Goal: Task Accomplishment & Management: Complete application form

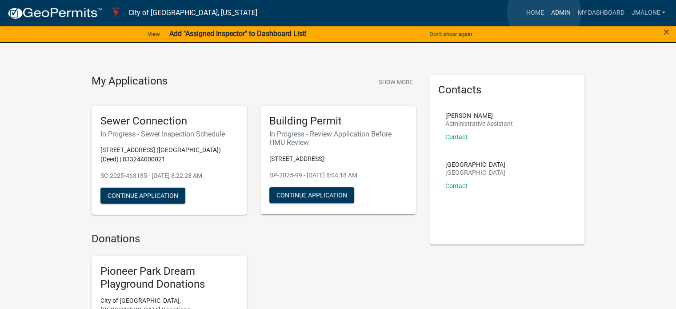
click at [547, 13] on link "Admin" at bounding box center [560, 12] width 27 height 17
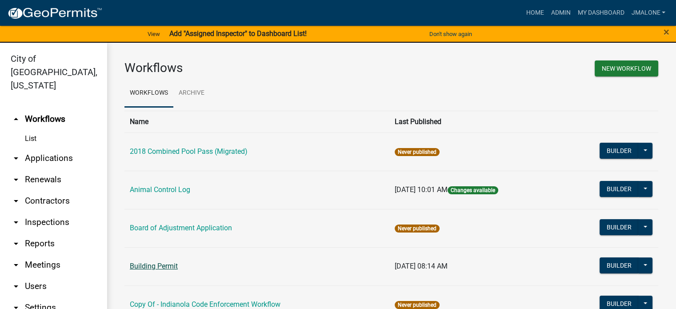
click at [164, 270] on link "Building Permit" at bounding box center [154, 266] width 48 height 8
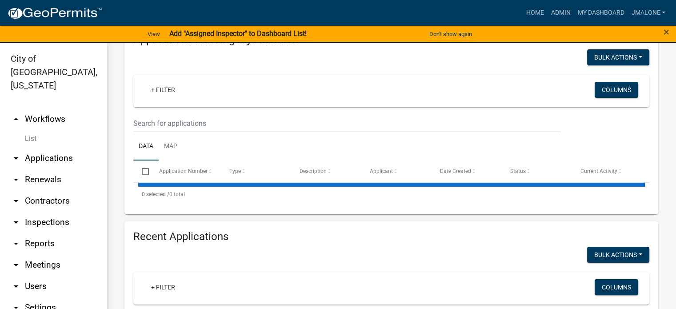
select select "3: 100"
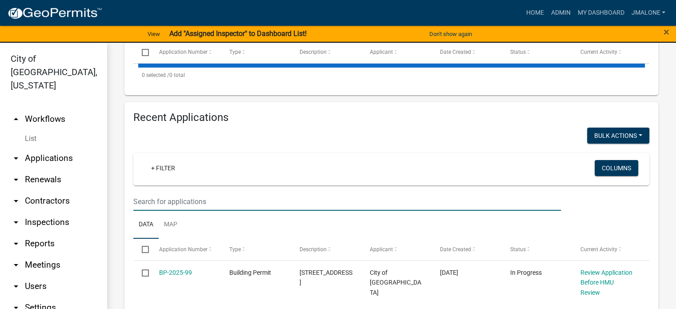
click at [195, 204] on input "text" at bounding box center [347, 201] width 428 height 18
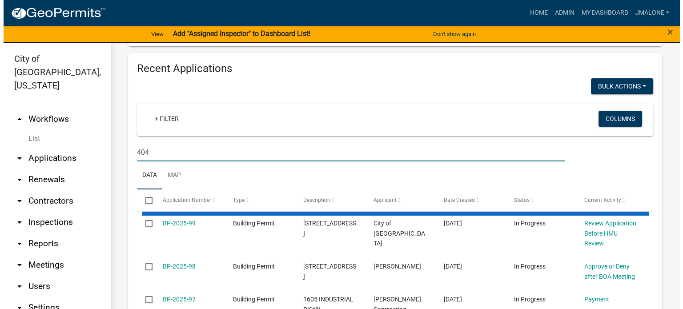
scroll to position [336, 0]
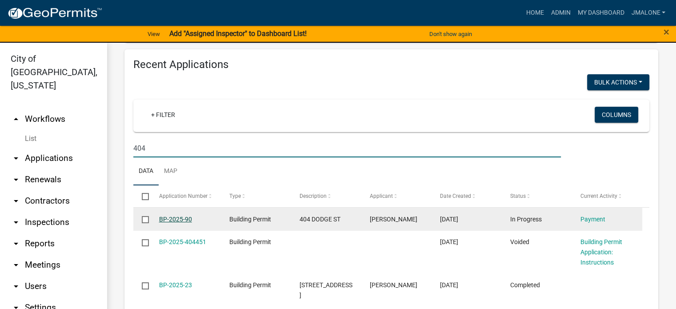
type input "404"
click at [188, 223] on link "BP-2025-90" at bounding box center [175, 219] width 33 height 7
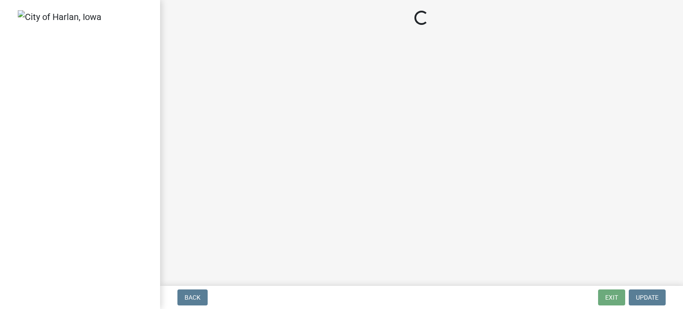
select select "3: 3"
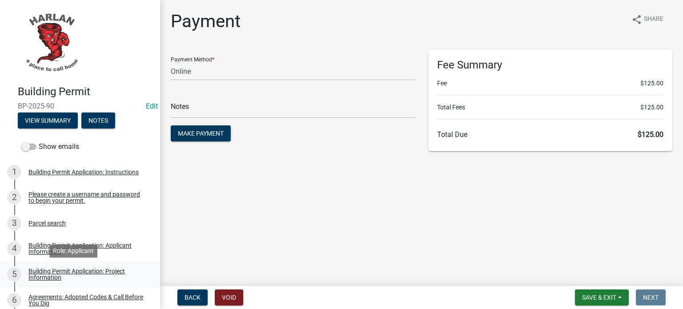
click at [52, 276] on div "Building Permit Application: Project Information" at bounding box center [86, 274] width 117 height 12
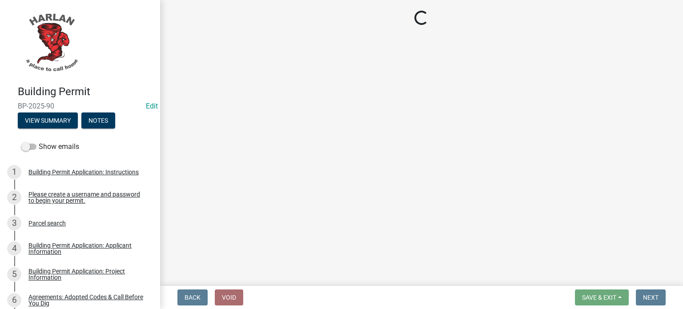
select select "57c12fbf-2104-401b-a871-4062d0a56bab"
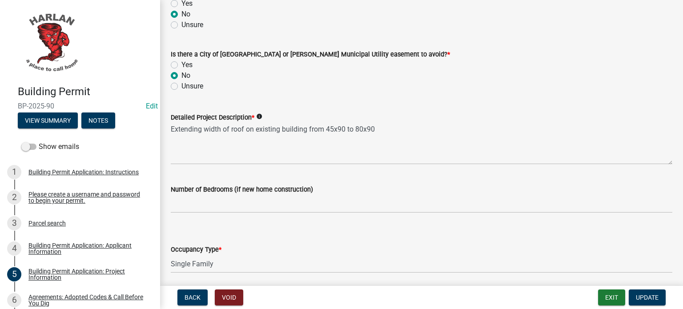
scroll to position [489, 0]
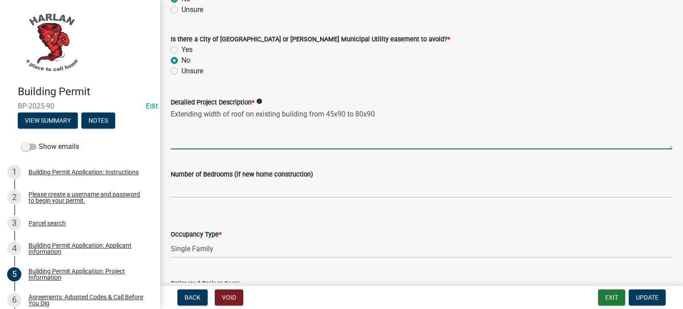
click at [171, 113] on textarea "Extending width of roof on existing building from 45x90 to 80x90" at bounding box center [421, 129] width 501 height 42
drag, startPoint x: 348, startPoint y: 113, endPoint x: 385, endPoint y: 114, distance: 37.8
click at [385, 114] on textarea "Extending width of roof on existing building from 45x90 to 80x90" at bounding box center [421, 129] width 501 height 42
drag, startPoint x: 279, startPoint y: 114, endPoint x: 139, endPoint y: 118, distance: 140.1
click at [139, 118] on div "Building Permit BP-2025-90 Edit View Summary Notes Show emails 1 Building Permi…" at bounding box center [341, 154] width 683 height 309
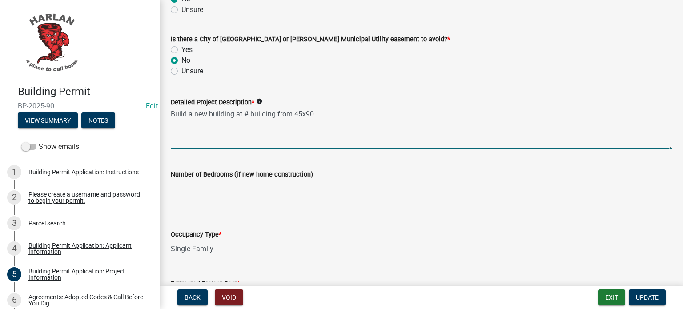
paste textarea "833102009121 Alternate ID Property Address N/A Sec/Twp/Rng N/A Brief Tax Descri…"
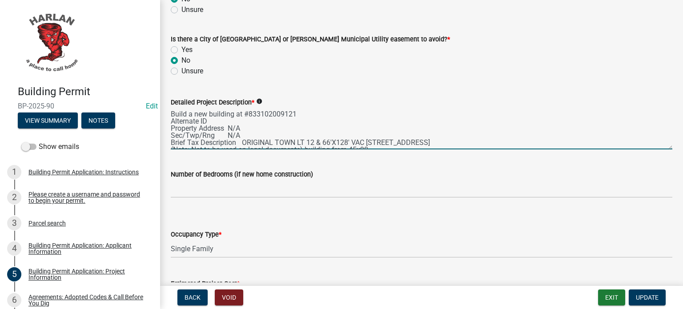
scroll to position [5, 0]
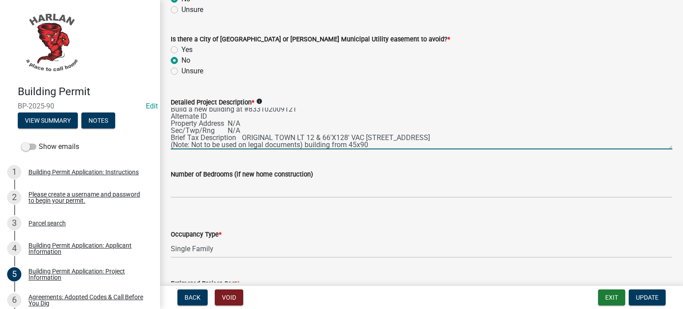
drag, startPoint x: 172, startPoint y: 117, endPoint x: 240, endPoint y: 136, distance: 71.1
click at [240, 136] on textarea "Build a new building at #833102009121 Alternate ID Property Address N/A Sec/Twp…" at bounding box center [421, 129] width 501 height 42
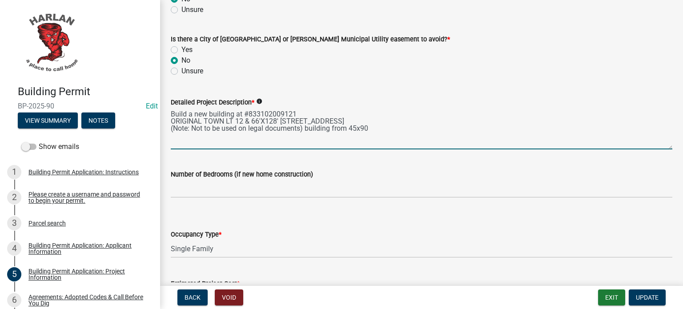
scroll to position [0, 0]
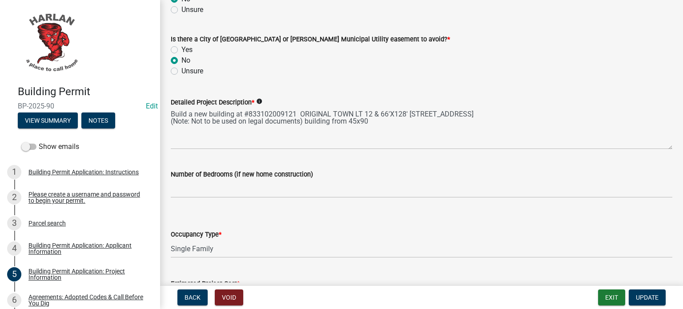
click at [170, 121] on div "Detailed Project Description * info Build a new building at #833102009121 ORIGI…" at bounding box center [421, 116] width 515 height 65
click at [170, 122] on div "Detailed Project Description * info Build a new building at #833102009121 ORIGI…" at bounding box center [421, 116] width 515 height 65
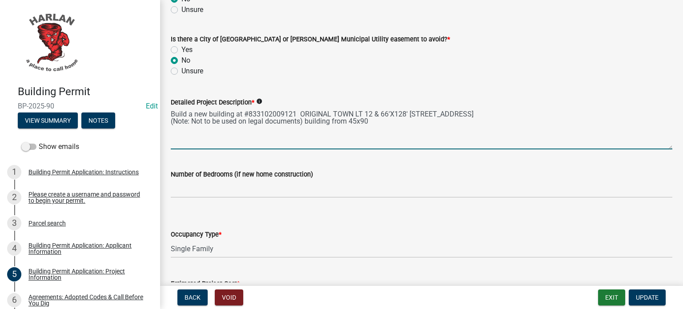
drag, startPoint x: 171, startPoint y: 123, endPoint x: 371, endPoint y: 129, distance: 200.1
click at [371, 129] on textarea "Build a new building at #833102009121 ORIGINAL TOWN LT 12 & 66'X128' [STREET_AD…" at bounding box center [421, 129] width 501 height 42
click at [209, 114] on textarea "Build a new building at #833102009121 ORIGINAL TOWN LT 12 & 66'X128' [STREET_AD…" at bounding box center [421, 129] width 501 height 42
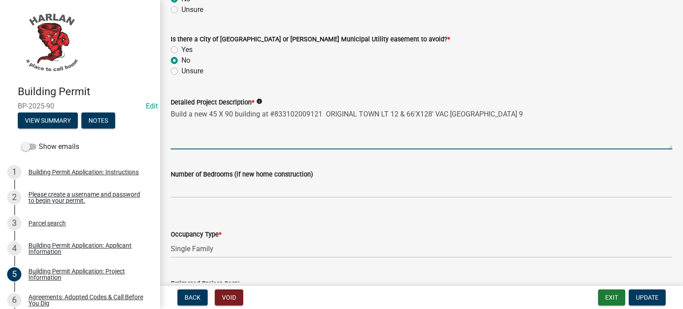
click at [514, 114] on textarea "Build a new 45 X 90 building at #833102009121 ORIGINAL TOWN LT 12 & 66'X128' VA…" at bounding box center [421, 129] width 501 height 42
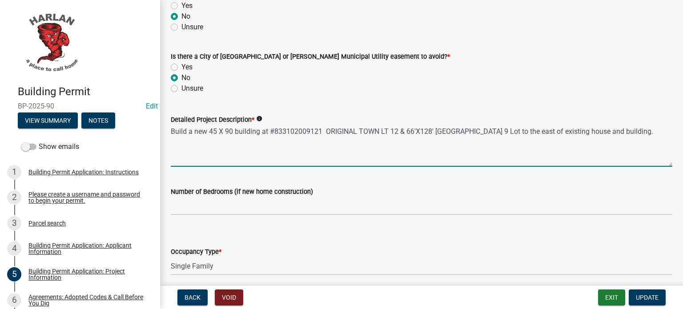
scroll to position [427, 0]
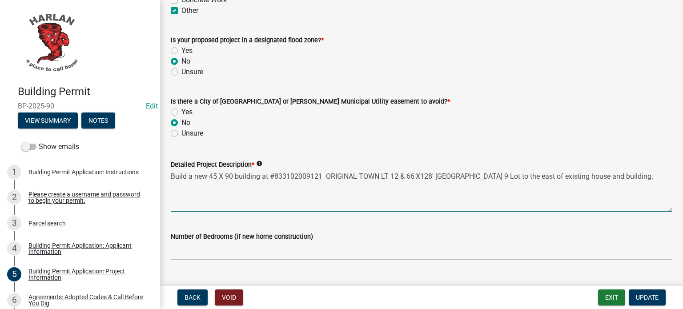
drag, startPoint x: 171, startPoint y: 176, endPoint x: 647, endPoint y: 176, distance: 476.5
click at [647, 176] on textarea "Build a new 45 X 90 building at #833102009121 ORIGINAL TOWN LT 12 & 66'X128' [G…" at bounding box center [421, 191] width 501 height 42
type textarea "Build a new 45 X 90 building at #833102009121 ORIGINAL TOWN LT 12 & 66'X128' [G…"
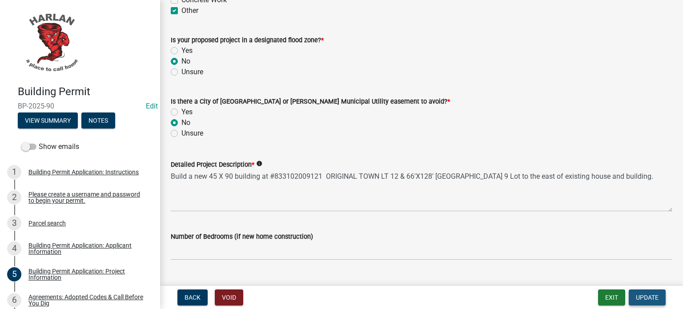
click at [647, 297] on span "Update" at bounding box center [647, 297] width 23 height 7
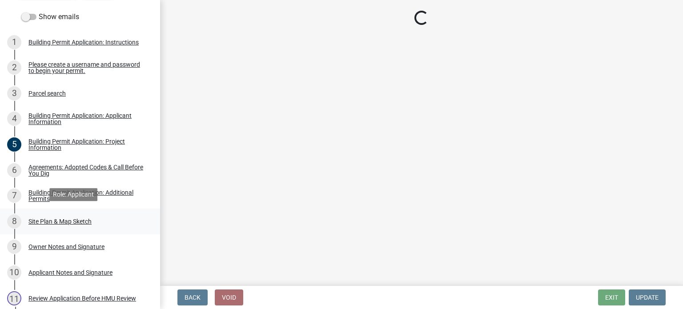
scroll to position [133, 0]
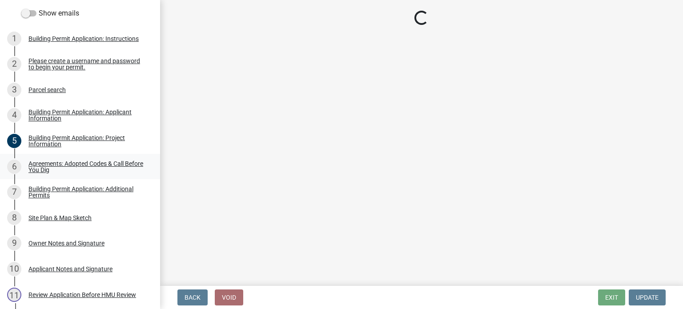
select select "3: 3"
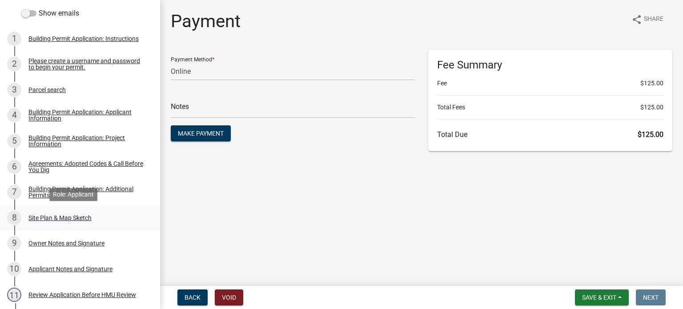
click at [52, 216] on div "Site Plan & Map Sketch" at bounding box center [59, 218] width 63 height 6
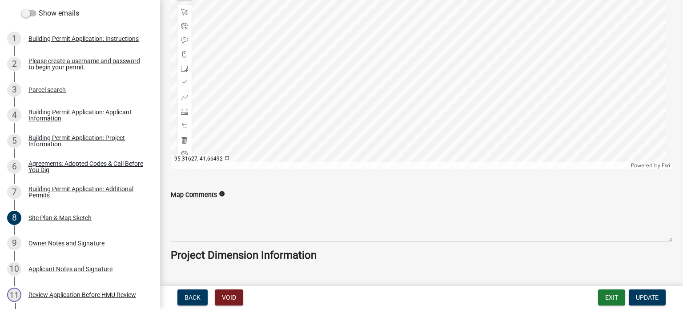
scroll to position [578, 0]
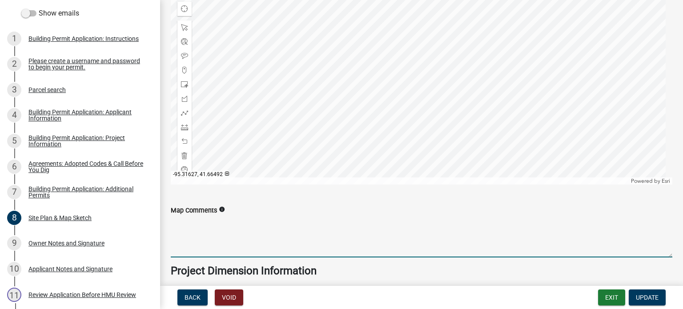
click at [189, 234] on textarea "Map Comments" at bounding box center [421, 237] width 501 height 42
paste textarea "Build a new 45 X 90 building at #833102009121 ORIGINAL TOWN LT 12 & 66'X128' [G…"
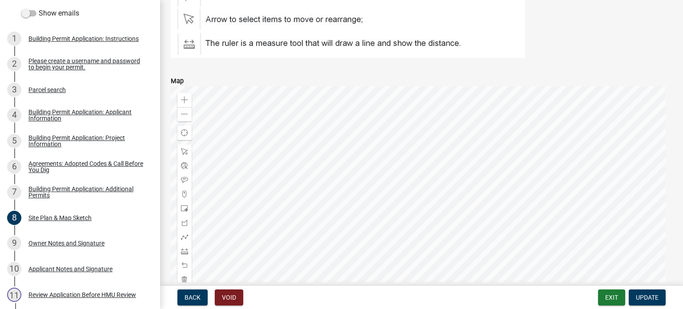
scroll to position [445, 0]
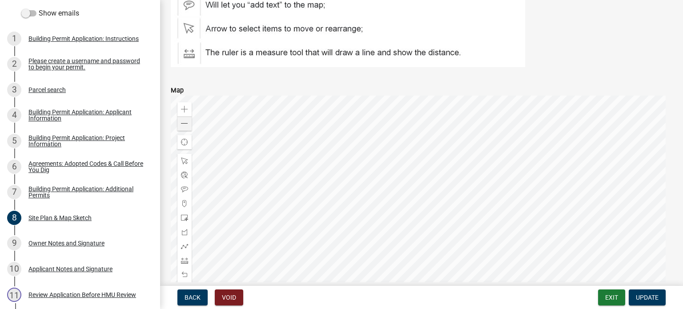
type textarea "Build a new 45 X 90 building at #833102009121 ORIGINAL TOWN LT 12 & 66'X128' [G…"
click at [184, 126] on span at bounding box center [184, 123] width 7 height 7
click at [405, 206] on div at bounding box center [421, 207] width 501 height 222
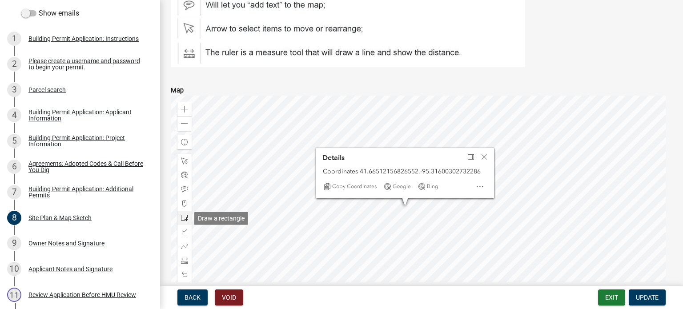
click at [184, 219] on span at bounding box center [184, 217] width 7 height 7
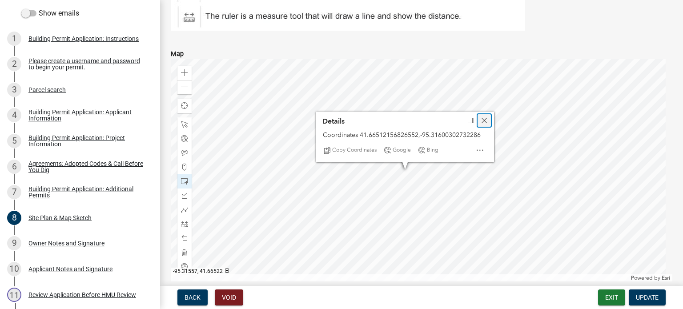
click at [487, 117] on span "Close" at bounding box center [484, 120] width 7 height 7
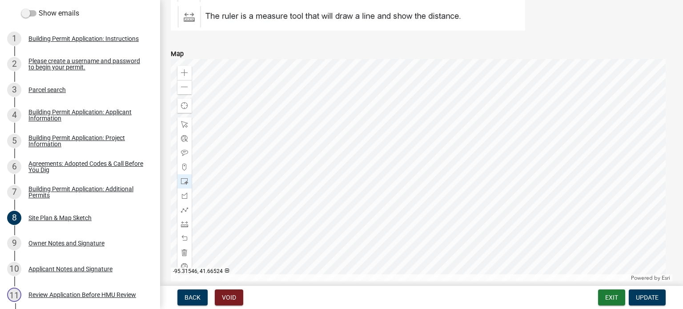
click at [512, 144] on div at bounding box center [421, 170] width 501 height 222
click at [653, 297] on span "Update" at bounding box center [647, 297] width 23 height 7
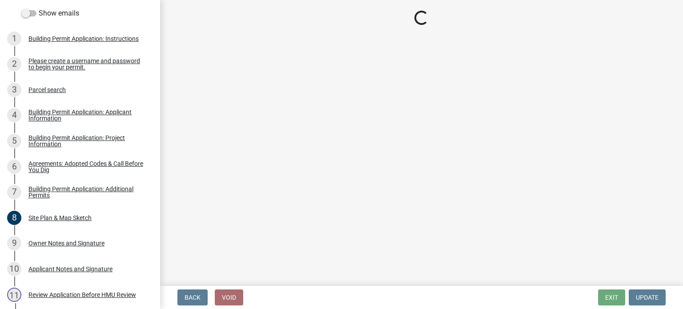
scroll to position [0, 0]
select select "3: 3"
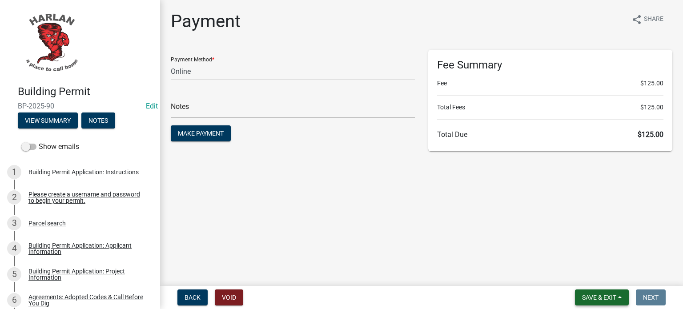
click at [596, 299] on span "Save & Exit" at bounding box center [599, 297] width 34 height 7
click at [599, 279] on button "Save & Exit" at bounding box center [593, 272] width 71 height 21
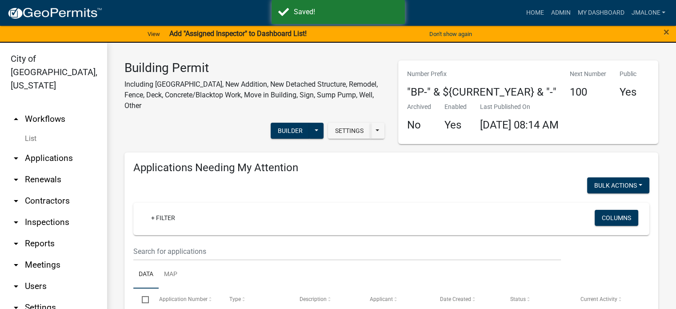
select select "3: 100"
